Goal: Task Accomplishment & Management: Complete application form

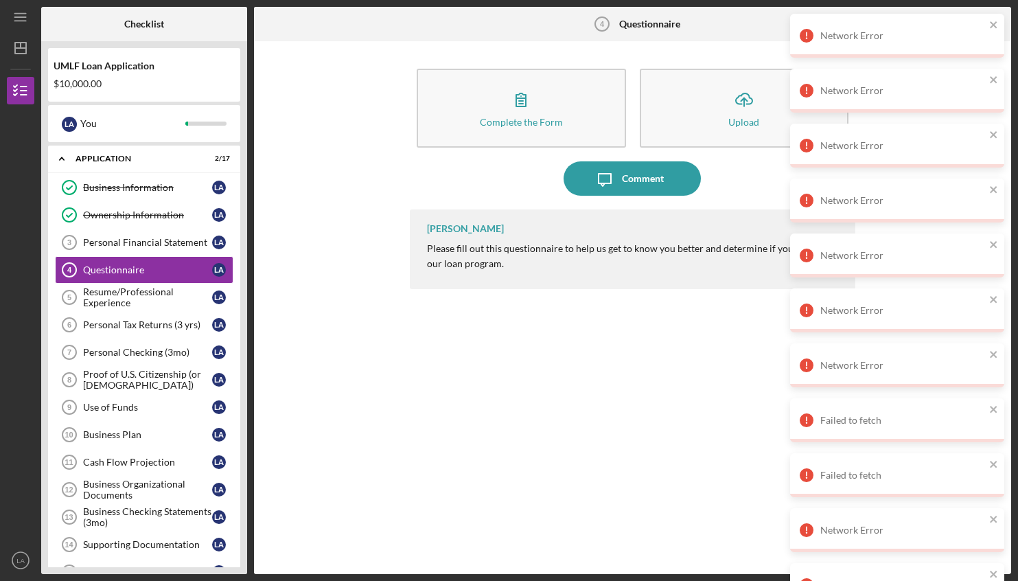
scroll to position [312, 0]
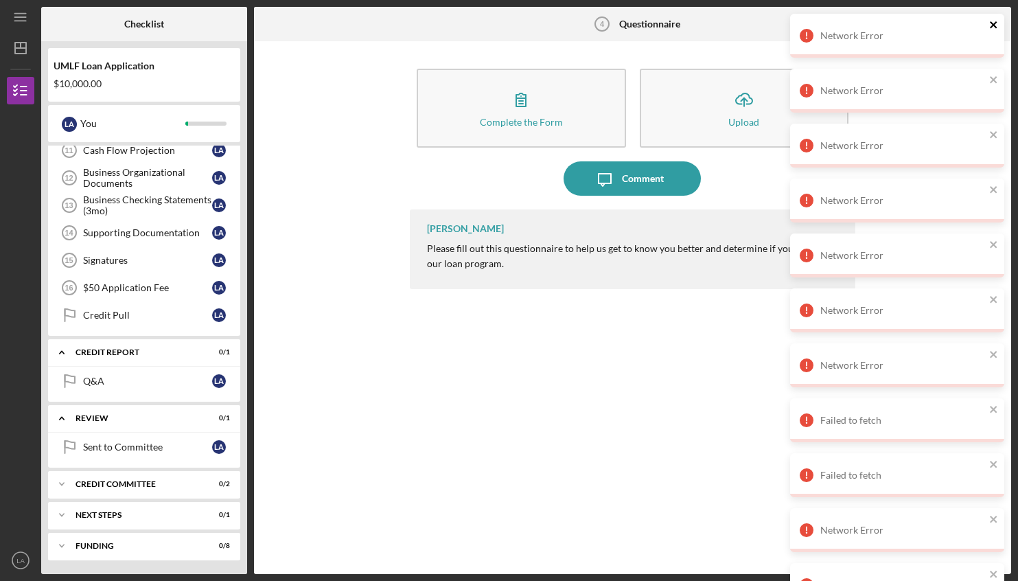
click at [997, 26] on icon "close" at bounding box center [995, 24] width 10 height 11
click at [997, 25] on icon "close" at bounding box center [995, 24] width 10 height 11
click at [994, 27] on icon "close" at bounding box center [995, 24] width 10 height 11
click at [995, 28] on icon "close" at bounding box center [995, 24] width 10 height 11
click at [994, 27] on icon "close" at bounding box center [995, 24] width 10 height 11
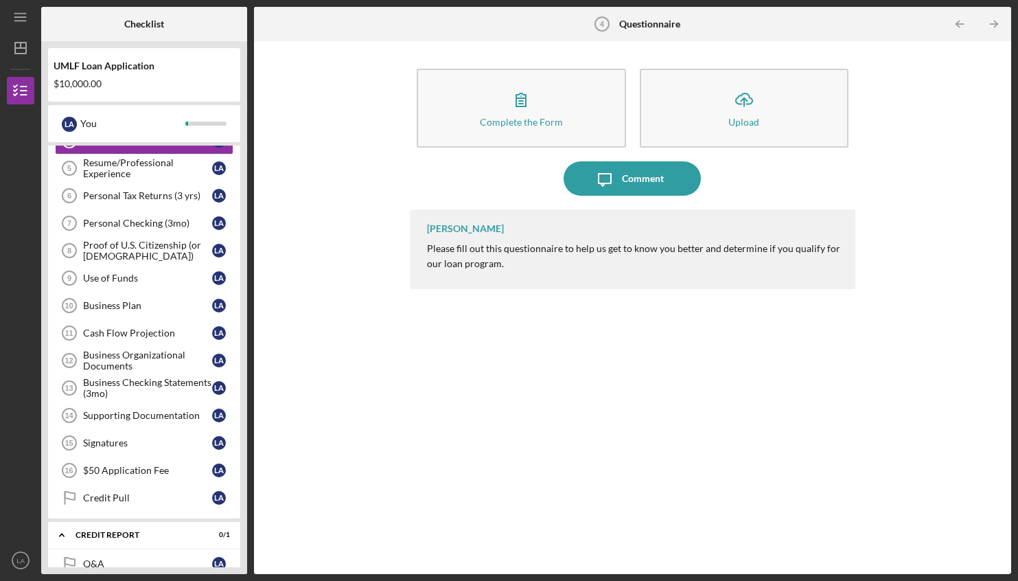
scroll to position [0, 0]
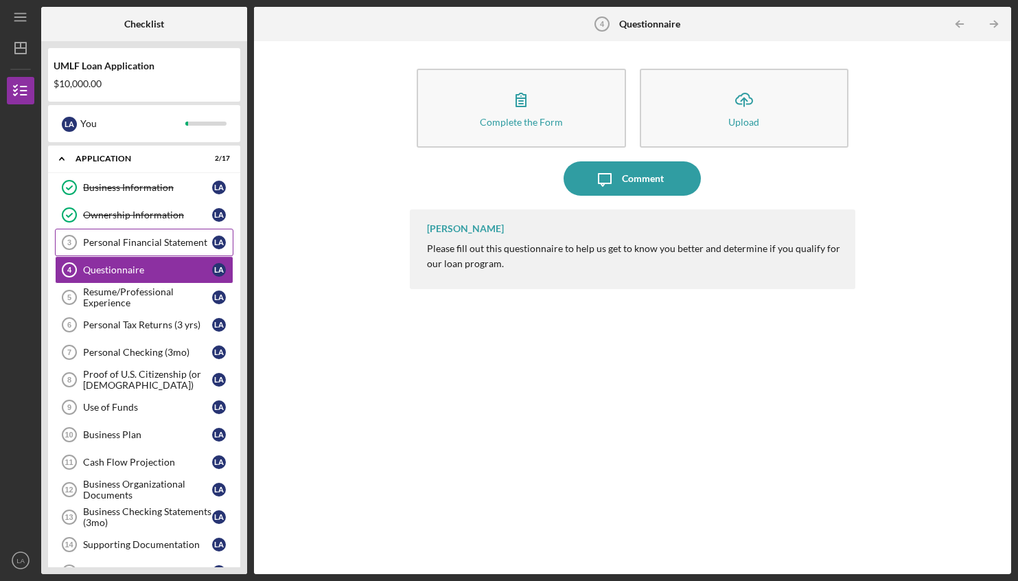
click at [109, 244] on div "Personal Financial Statement" at bounding box center [147, 242] width 129 height 11
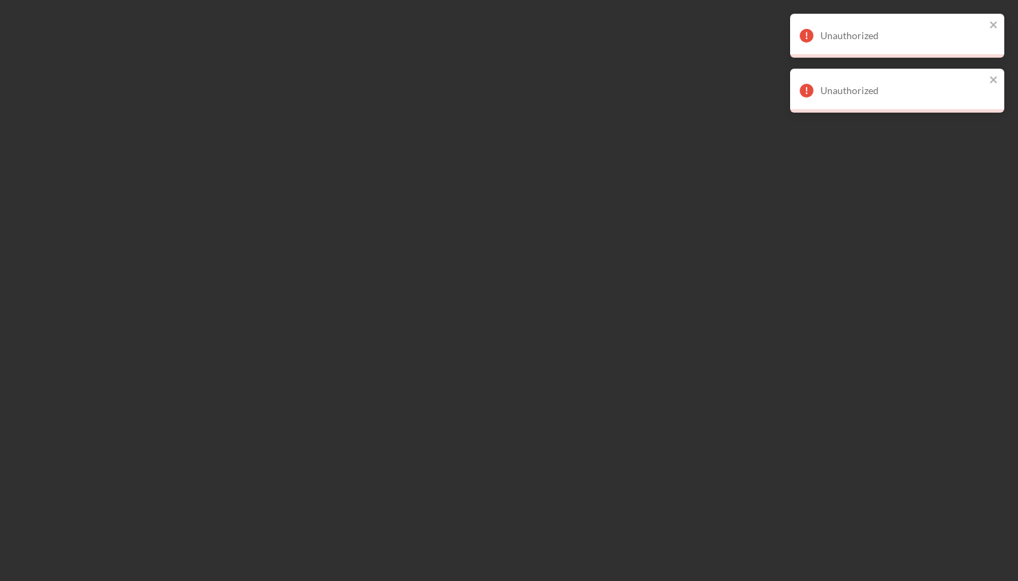
click at [103, 269] on div at bounding box center [509, 290] width 1018 height 581
click at [994, 84] on icon "close" at bounding box center [995, 79] width 10 height 11
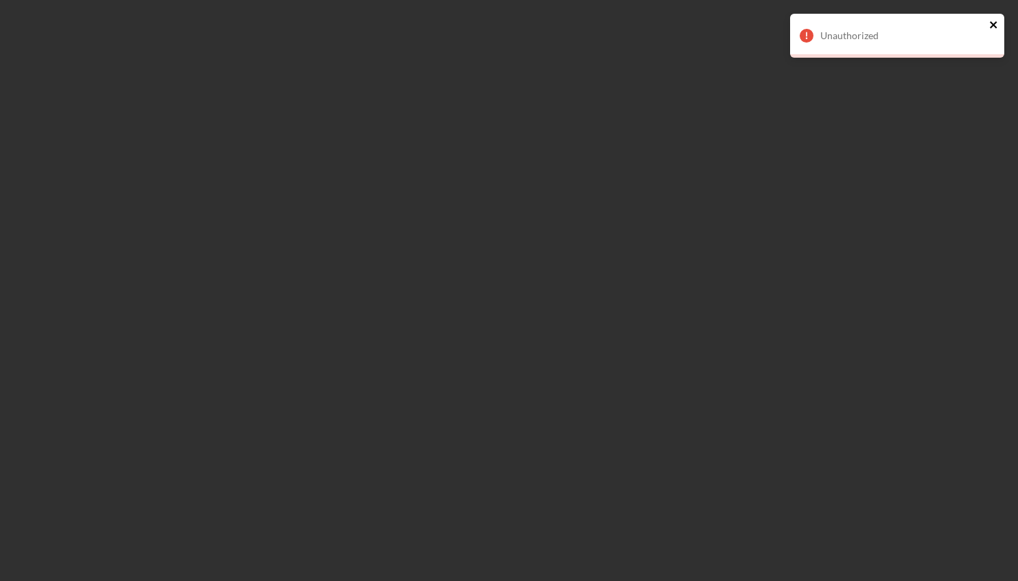
click at [996, 21] on icon "close" at bounding box center [995, 24] width 10 height 11
